Goal: Navigation & Orientation: Understand site structure

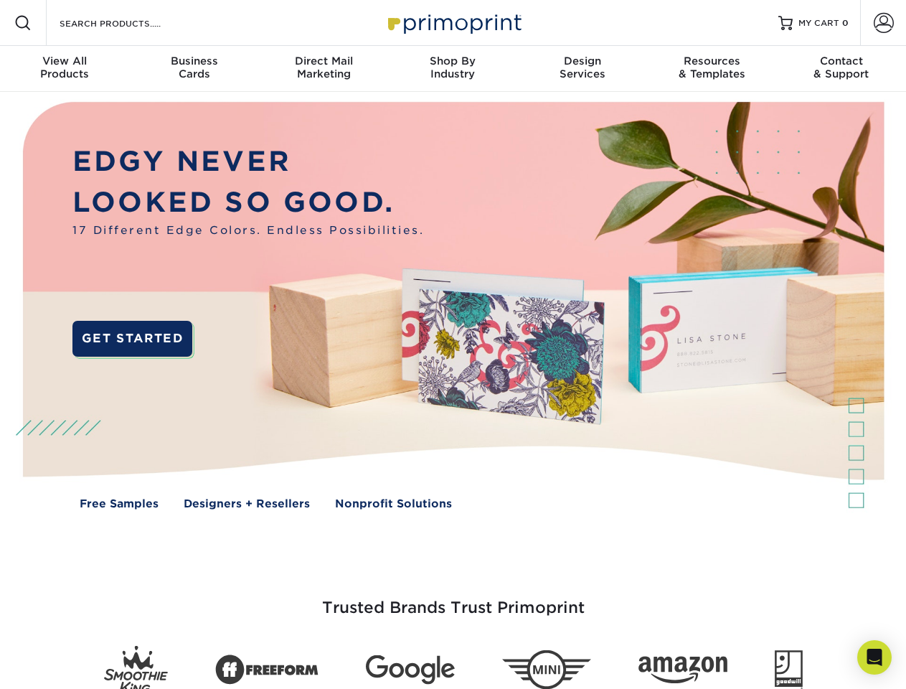
click at [453, 344] on img at bounding box center [452, 316] width 897 height 448
click at [23, 23] on span at bounding box center [22, 22] width 17 height 17
click at [883, 23] on span at bounding box center [884, 23] width 20 height 20
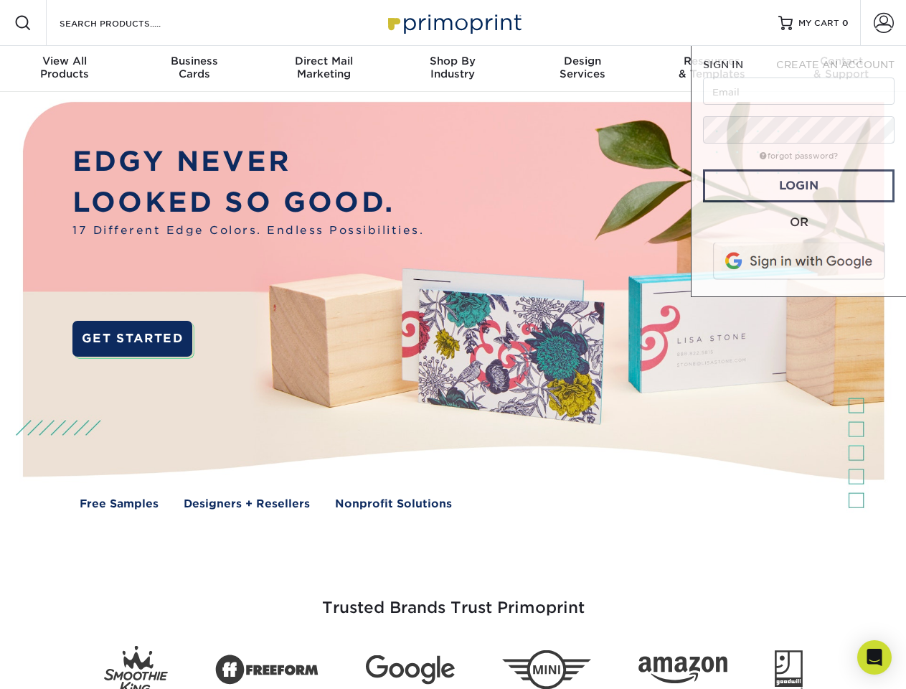
click at [65, 69] on div "View All Products" at bounding box center [64, 68] width 129 height 26
click at [194, 69] on div "Business Cards" at bounding box center [193, 68] width 129 height 26
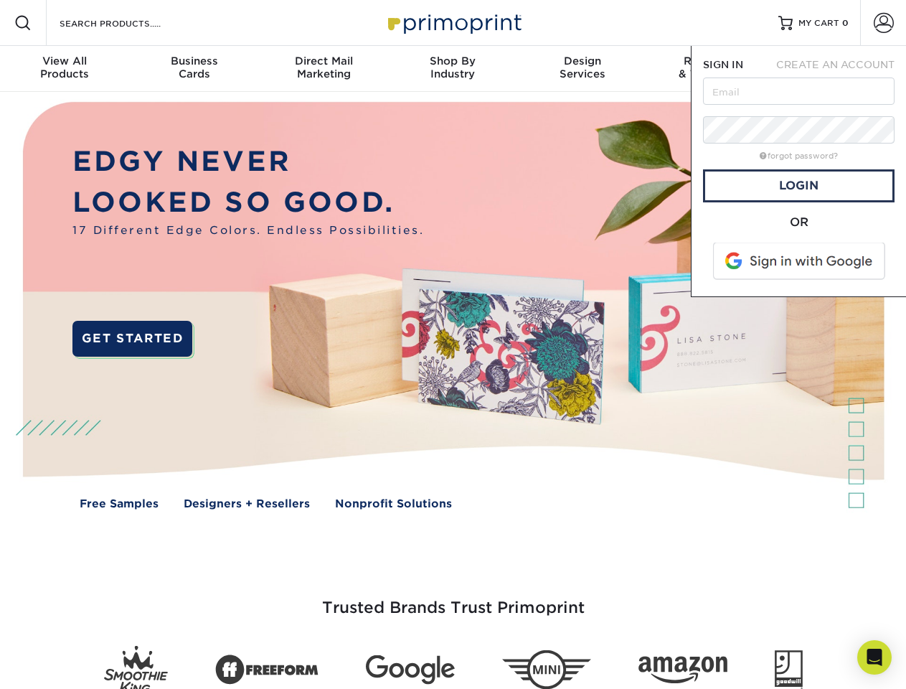
click at [323, 69] on div "Direct Mail Marketing" at bounding box center [323, 68] width 129 height 26
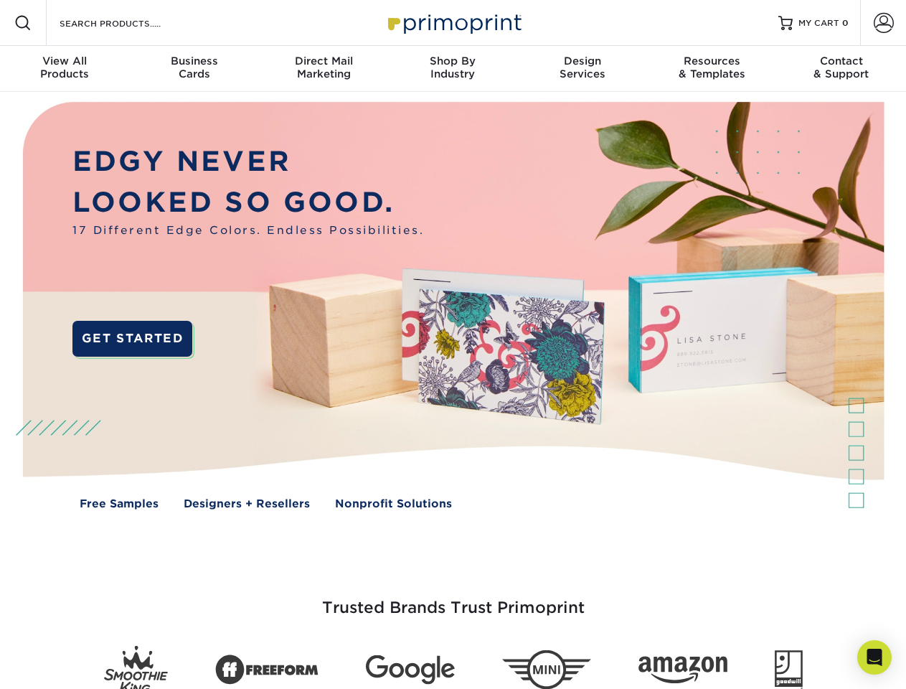
click at [453, 69] on div "Shop By Industry" at bounding box center [452, 68] width 129 height 26
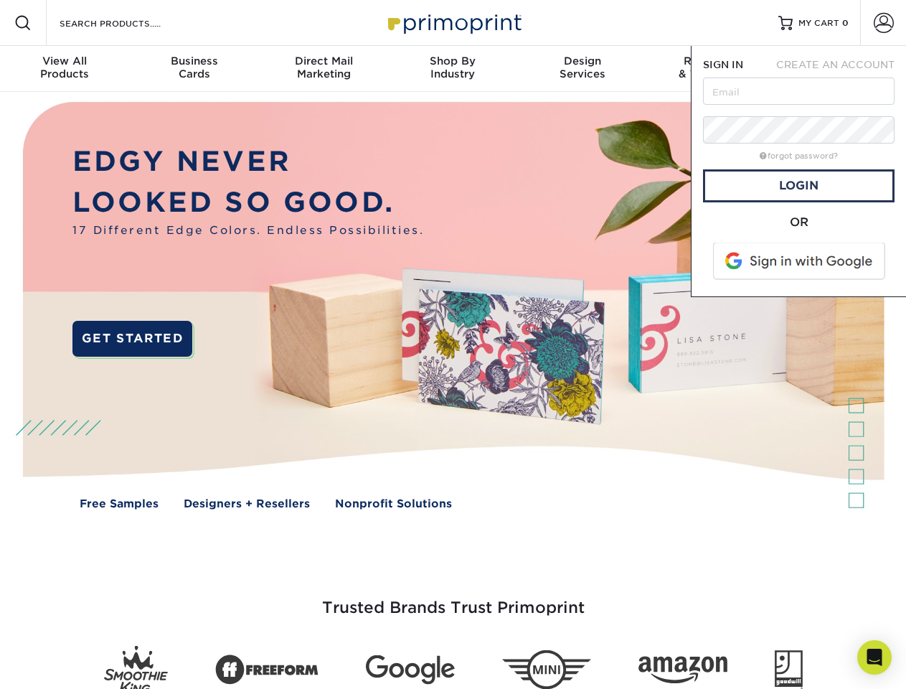
click at [582, 69] on div "Design Services" at bounding box center [582, 68] width 129 height 26
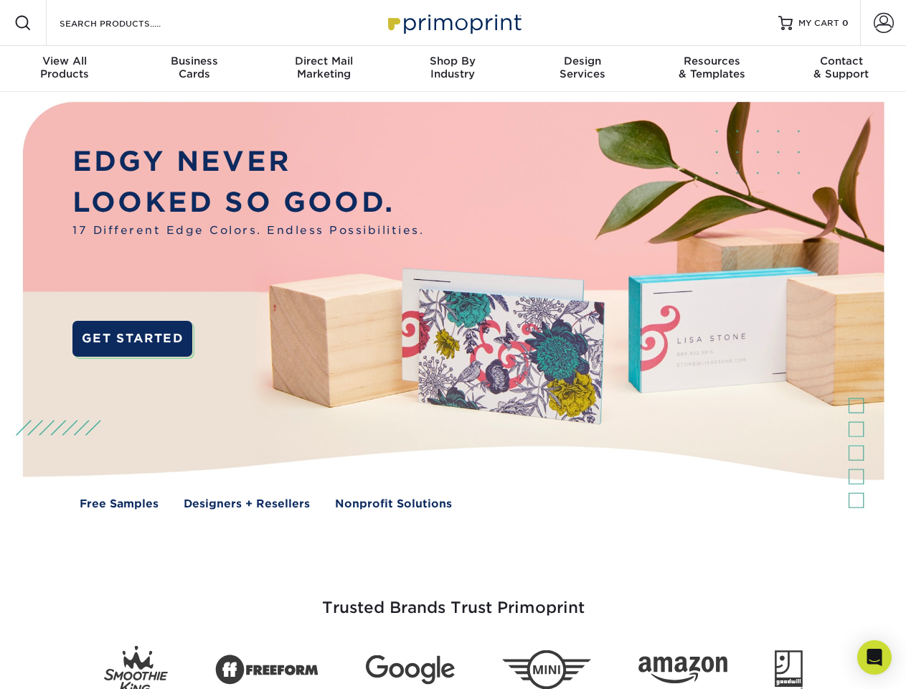
click at [712, 69] on span "SIGN IN" at bounding box center [723, 64] width 40 height 11
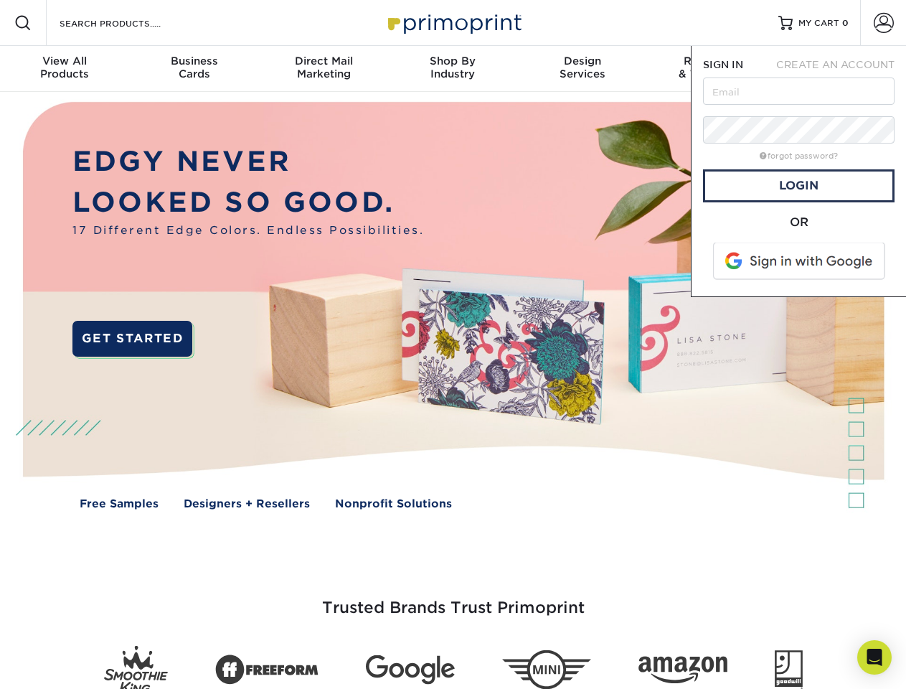
click at [841, 69] on div "Contact & Support" at bounding box center [841, 68] width 129 height 26
